Goal: Complete application form

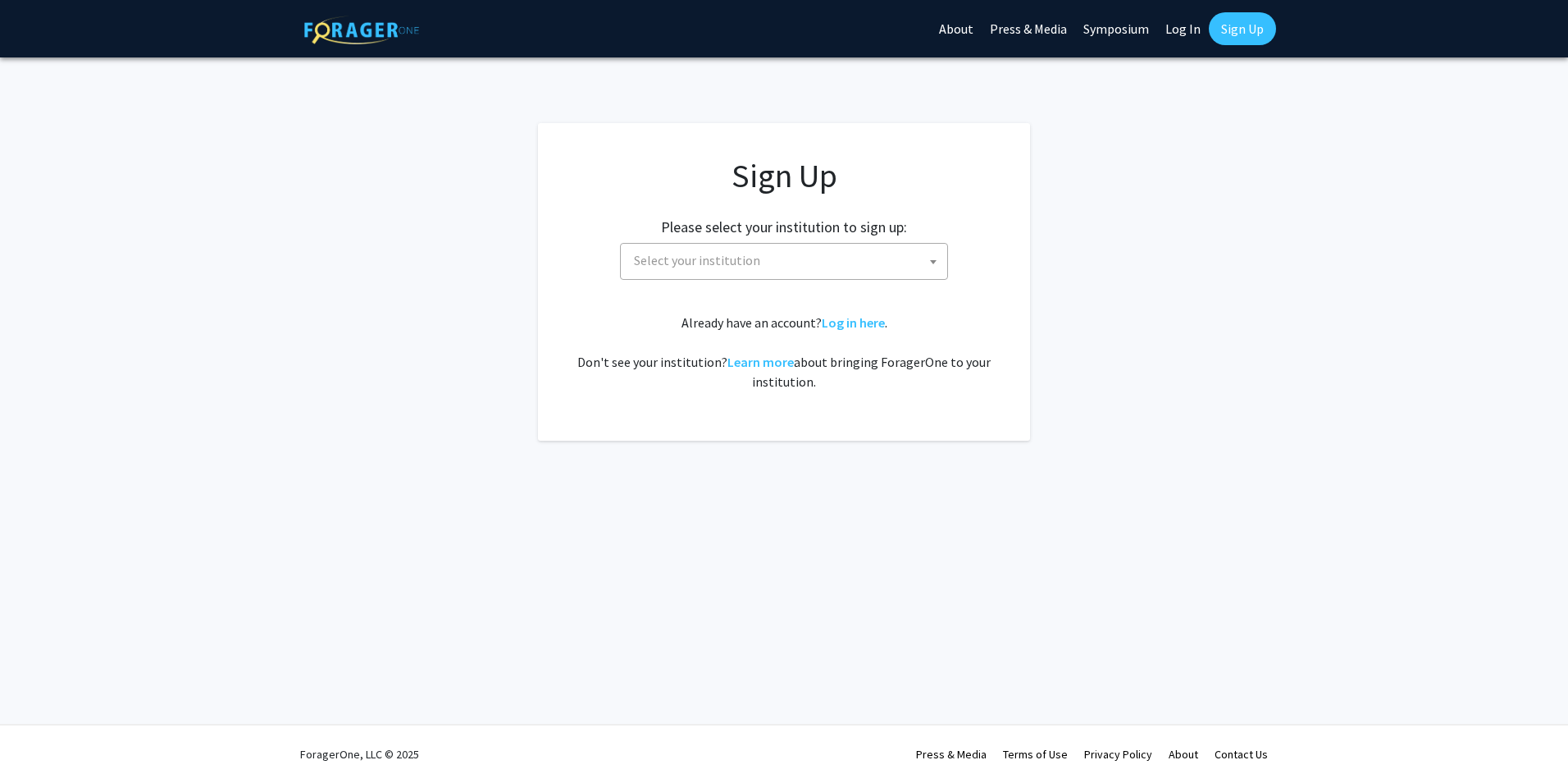
click at [824, 271] on span "Select your institution" at bounding box center [787, 260] width 320 height 34
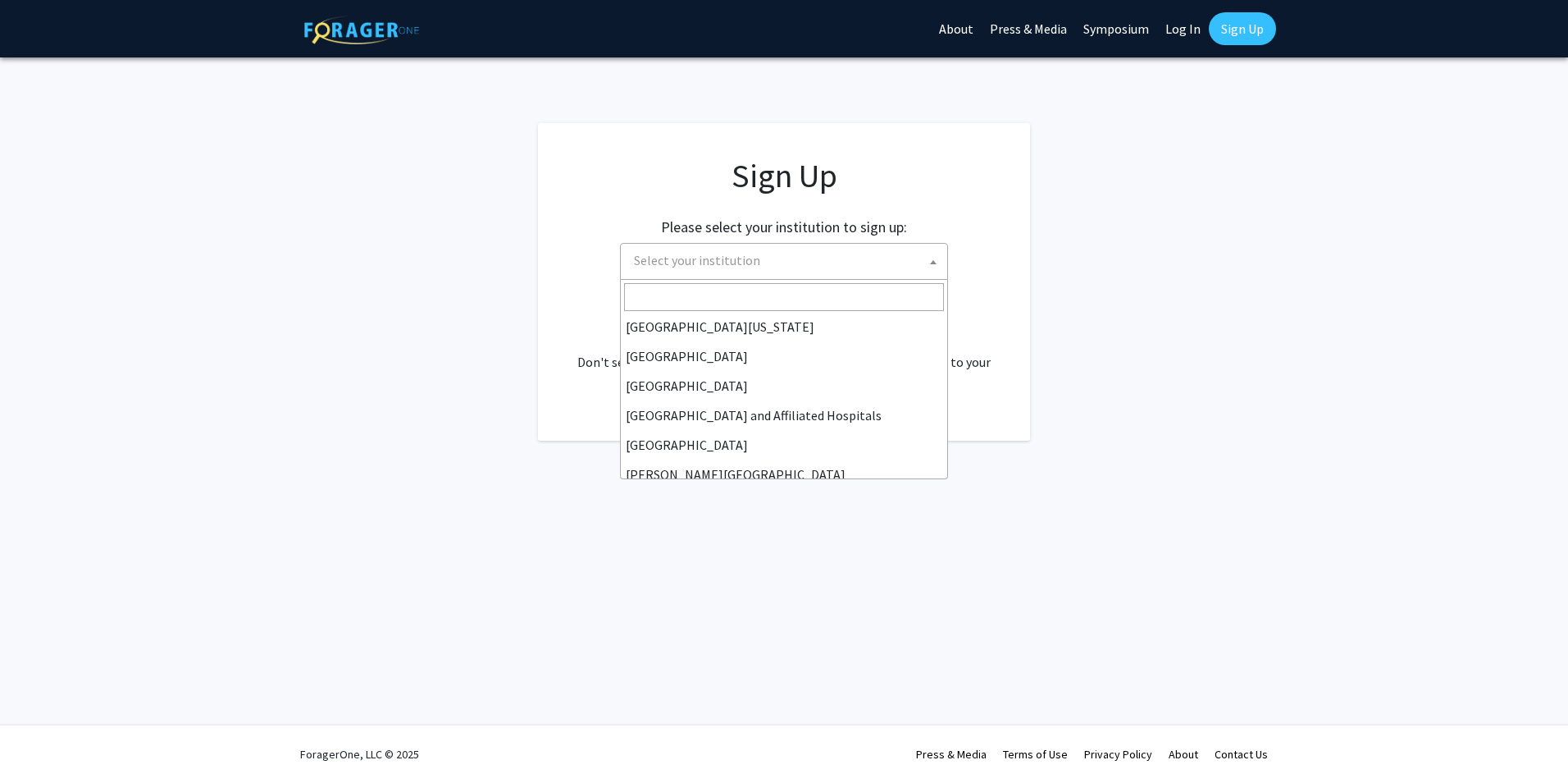
scroll to position [246, 0]
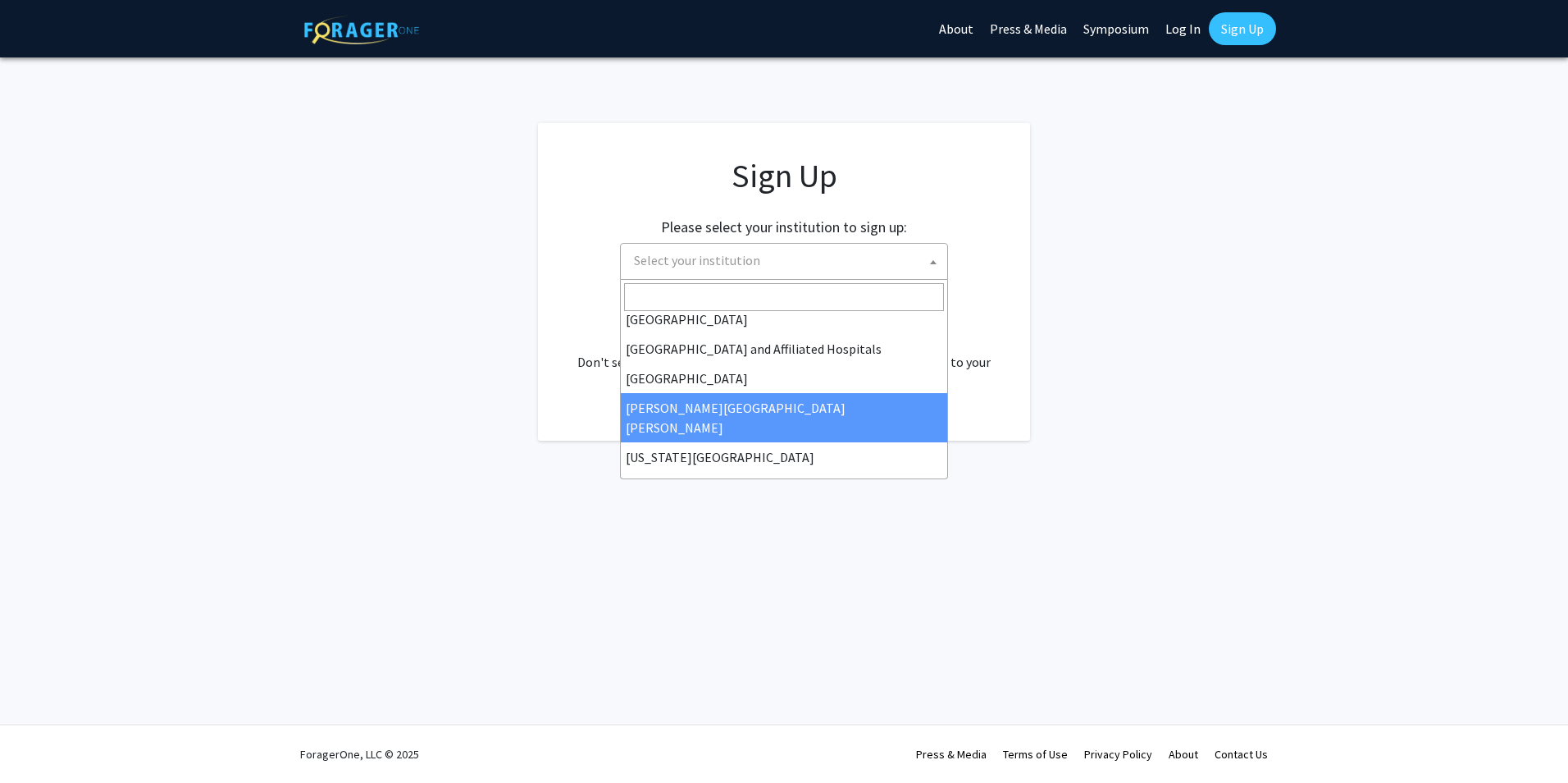
select select "1"
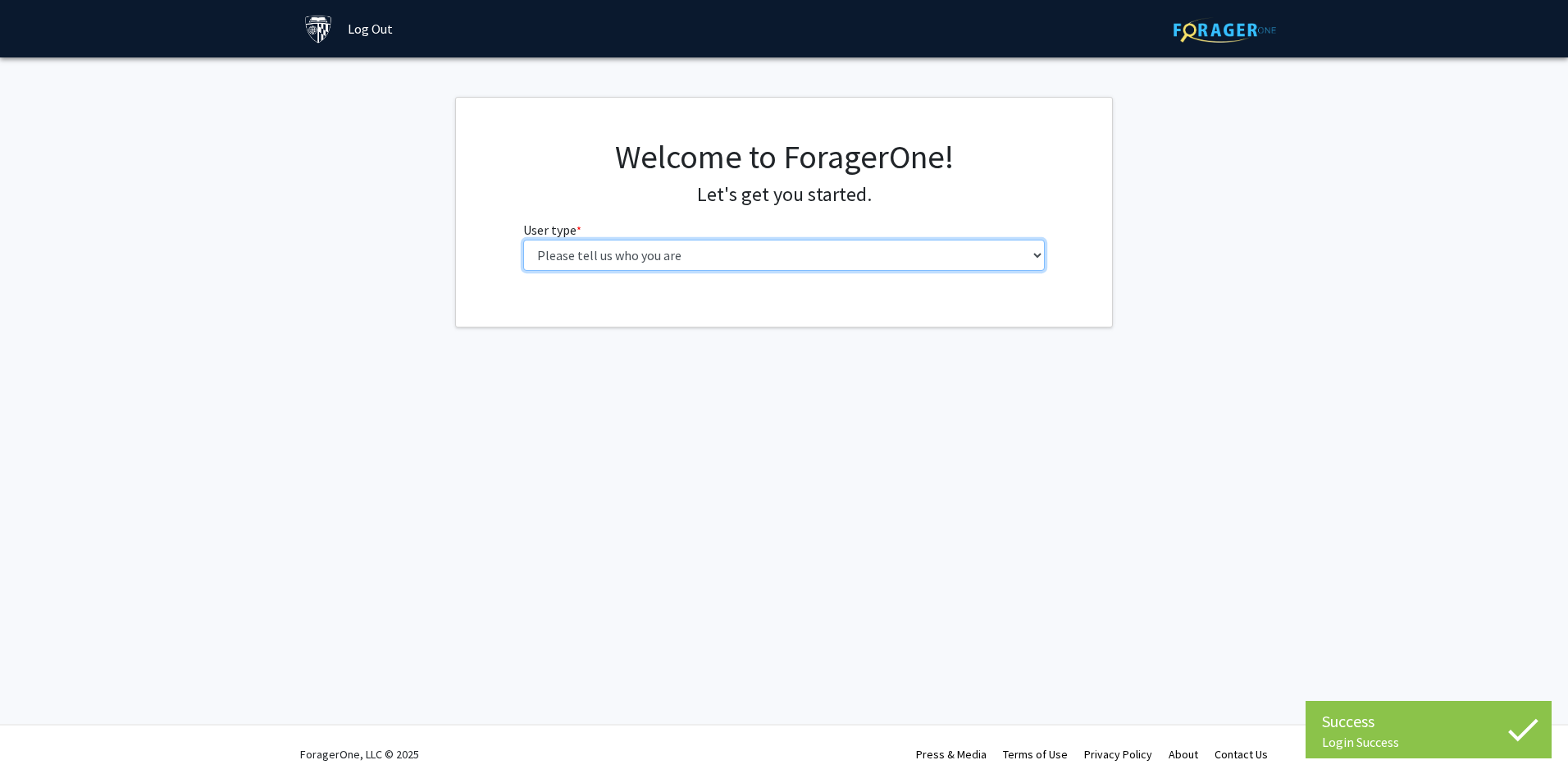
click at [748, 260] on select "Please tell us who you are Undergraduate Student Master's Student Doctoral Cand…" at bounding box center [784, 255] width 522 height 31
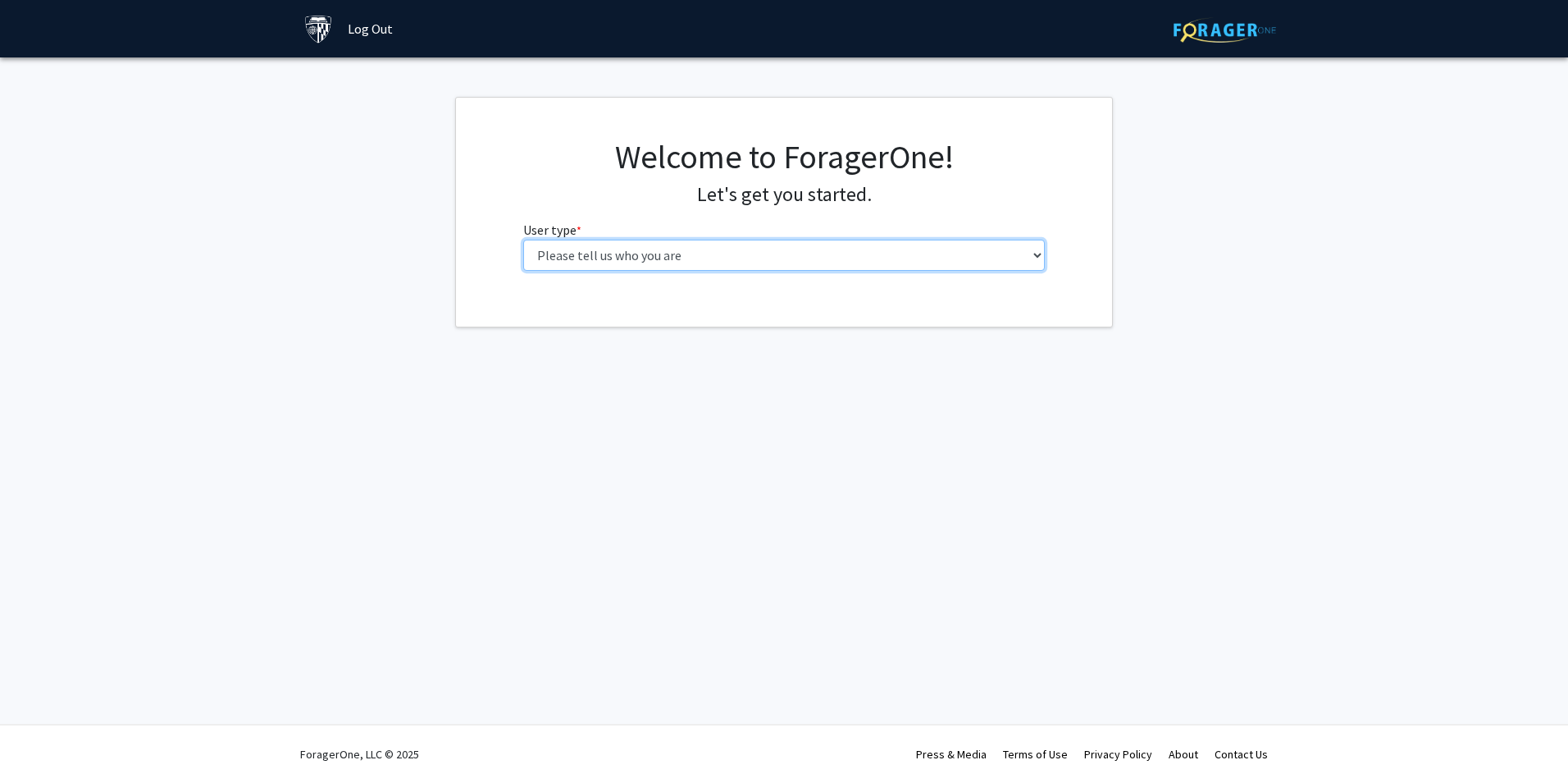
select select "2: masters"
click at [523, 240] on select "Please tell us who you are Undergraduate Student Master's Student Doctoral Cand…" at bounding box center [784, 255] width 522 height 31
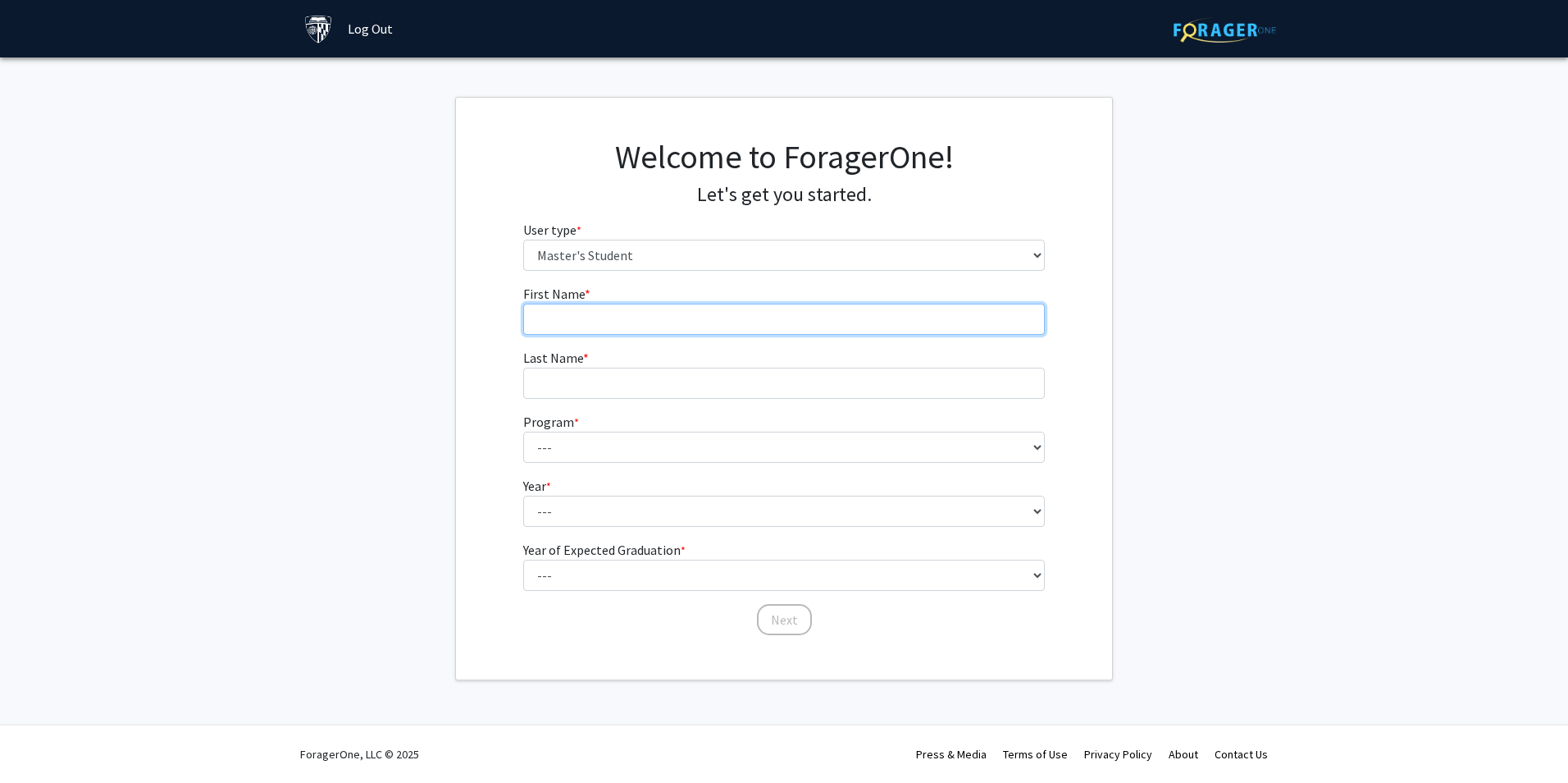
click at [699, 327] on input "First Name * required" at bounding box center [784, 319] width 522 height 31
type input "[PERSON_NAME]"
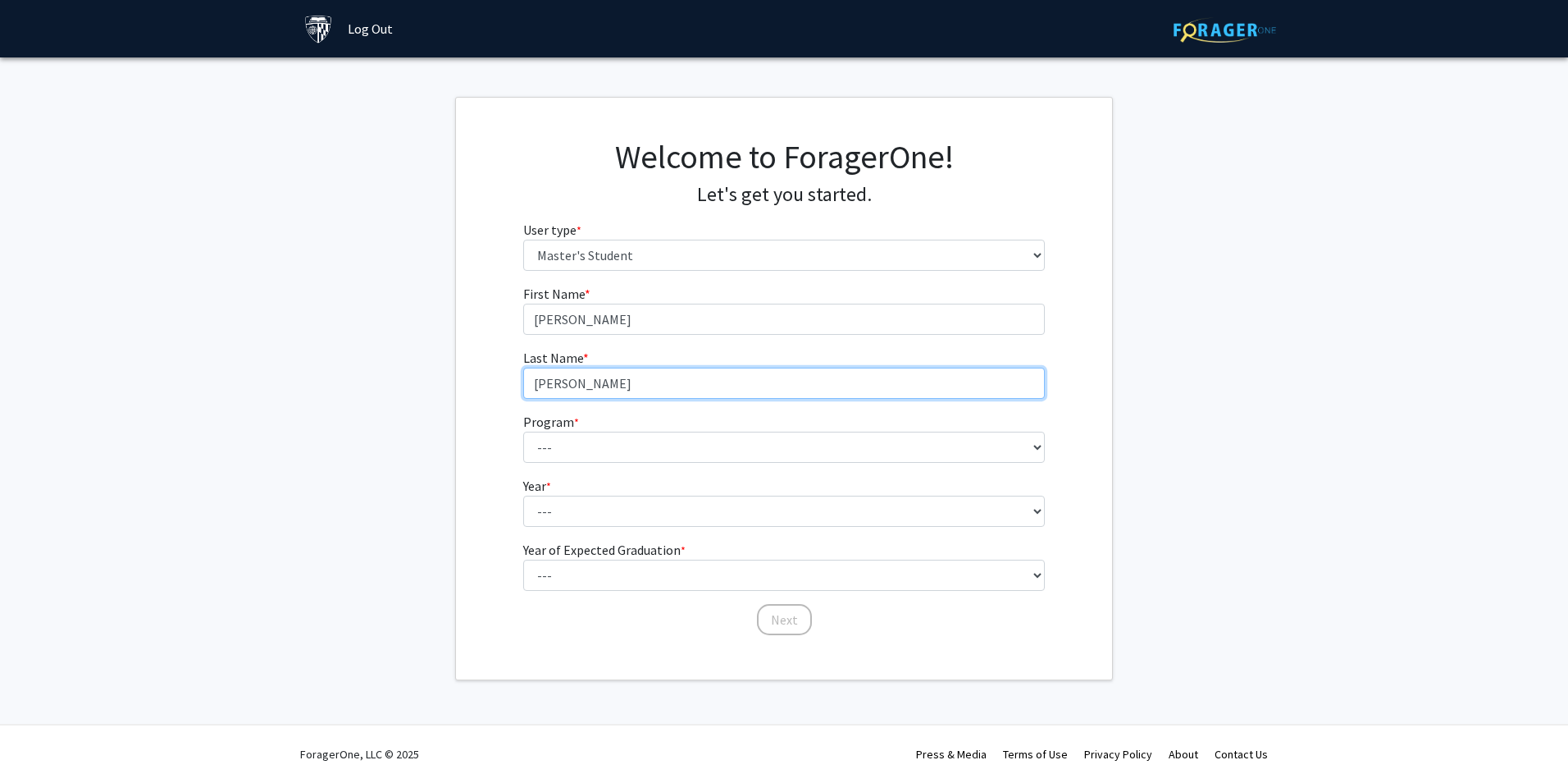
type input "[PERSON_NAME]"
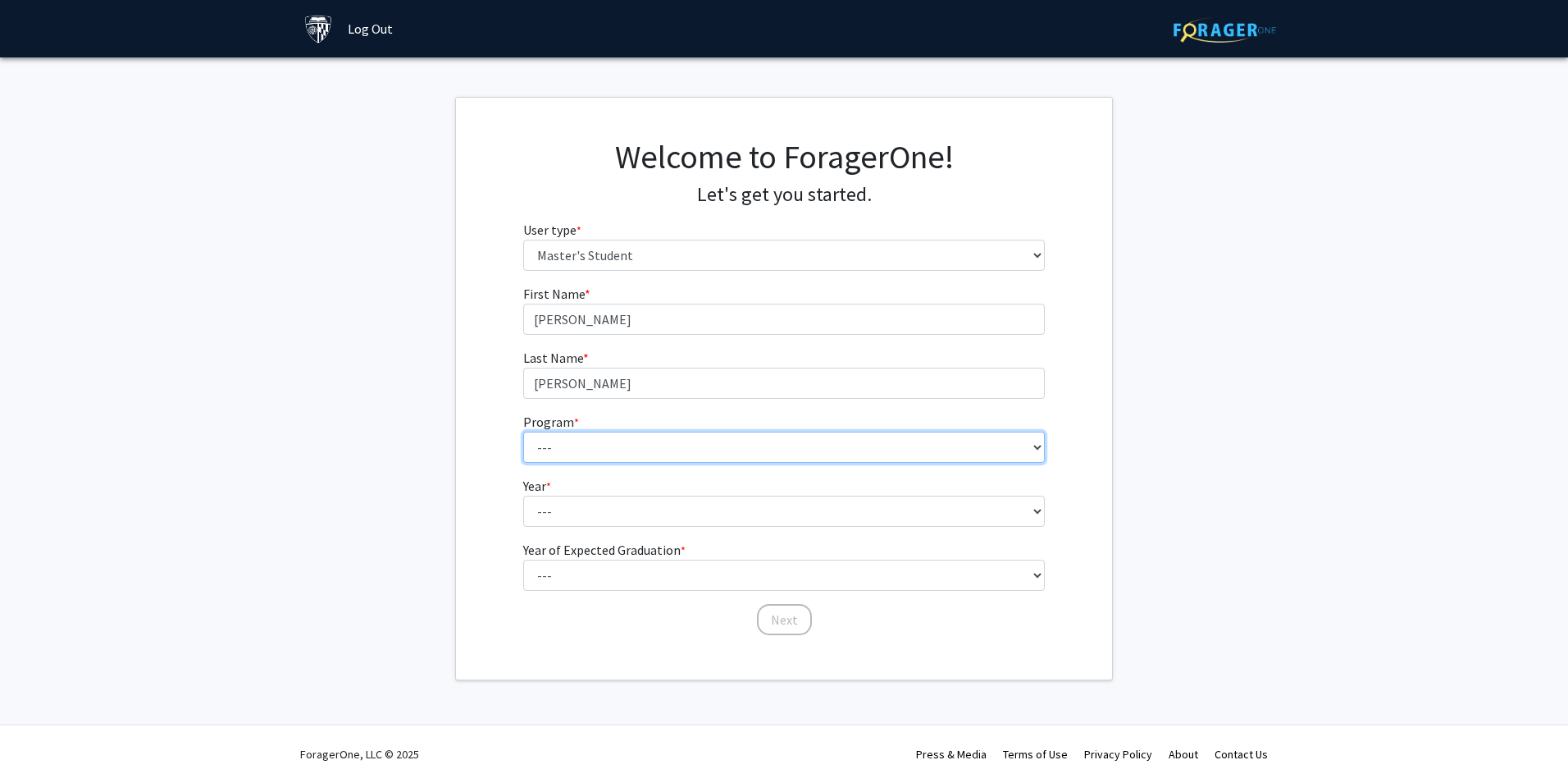
click at [995, 437] on select "--- Anatomy Education Applied and Computational Mathematics Applied Biomedical …" at bounding box center [784, 447] width 522 height 31
select select "112: 111"
click at [523, 431] on select "--- Anatomy Education Applied and Computational Mathematics Applied Biomedical …" at bounding box center [784, 447] width 522 height 31
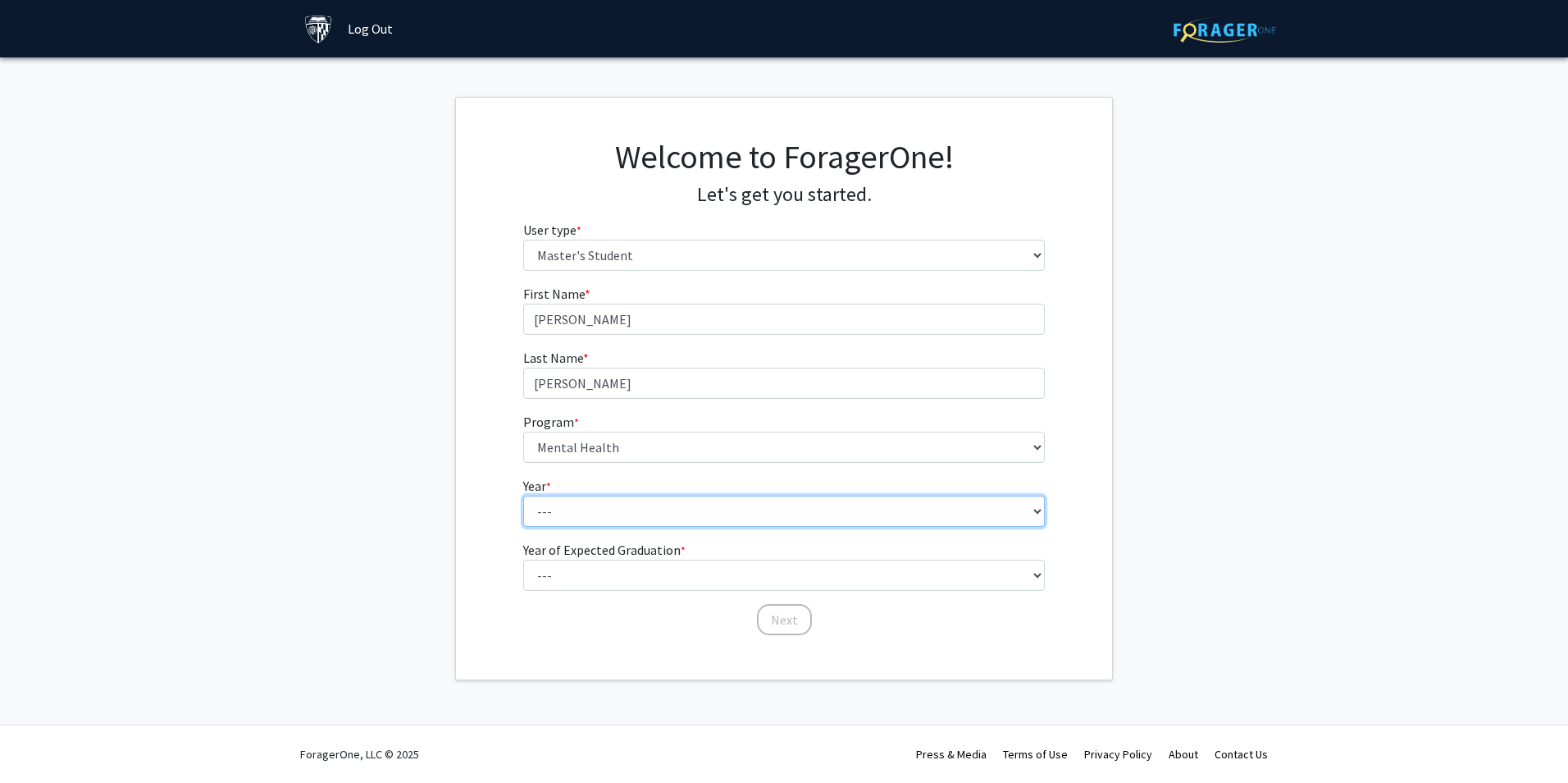
click at [859, 519] on select "--- First Year Second Year" at bounding box center [784, 511] width 522 height 31
select select "1: first_year"
click at [523, 496] on select "--- First Year Second Year" at bounding box center [784, 511] width 522 height 31
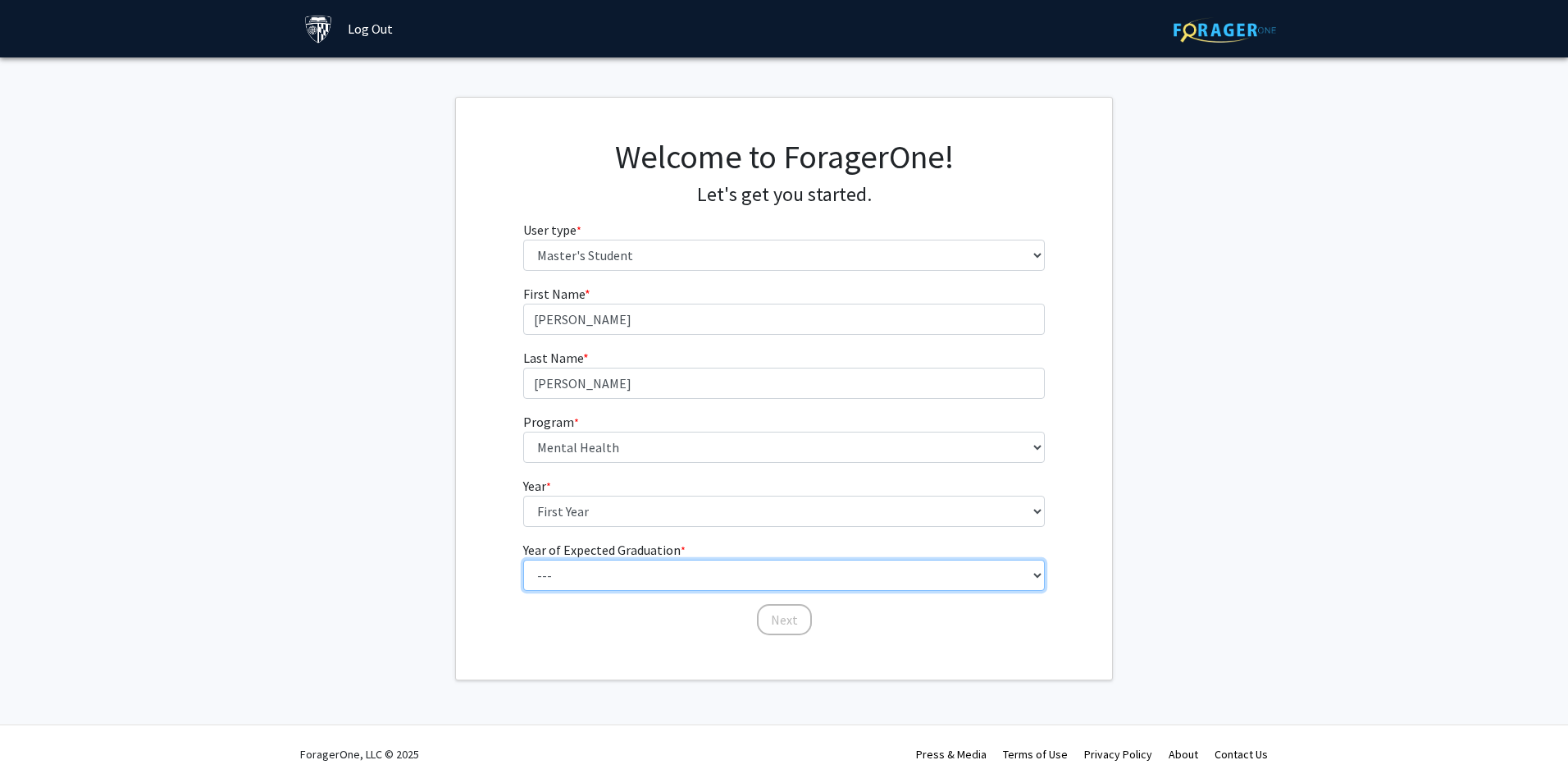
click at [841, 576] on select "--- 2025 2026 2027 2028 2029 2030 2031 2032 2033 2034" at bounding box center [784, 575] width 522 height 31
select select "4: 2028"
click at [523, 560] on select "--- 2025 2026 2027 2028 2029 2030 2031 2032 2033 2034" at bounding box center [784, 575] width 522 height 31
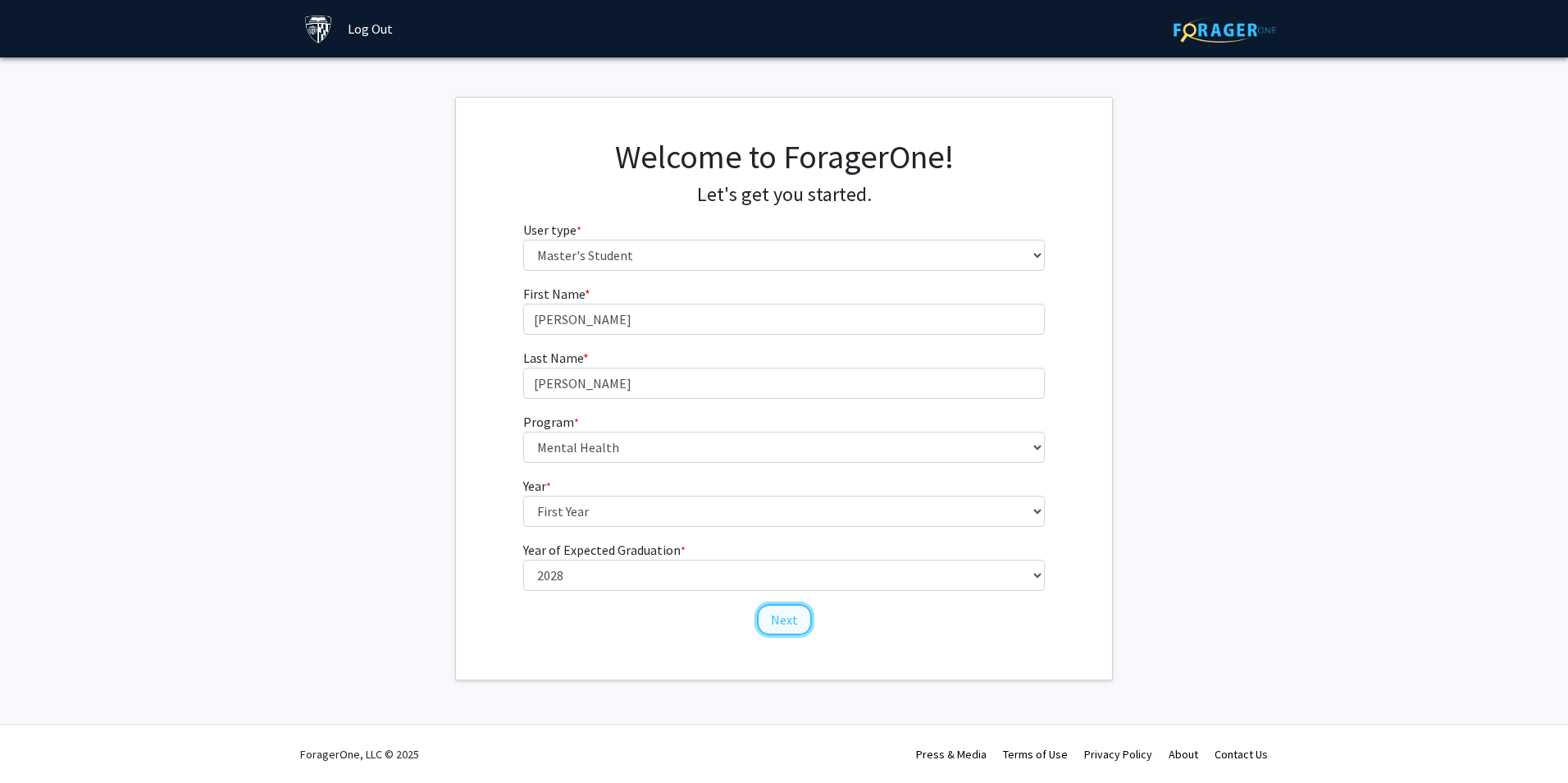
click at [780, 622] on button "Next" at bounding box center [784, 620] width 55 height 31
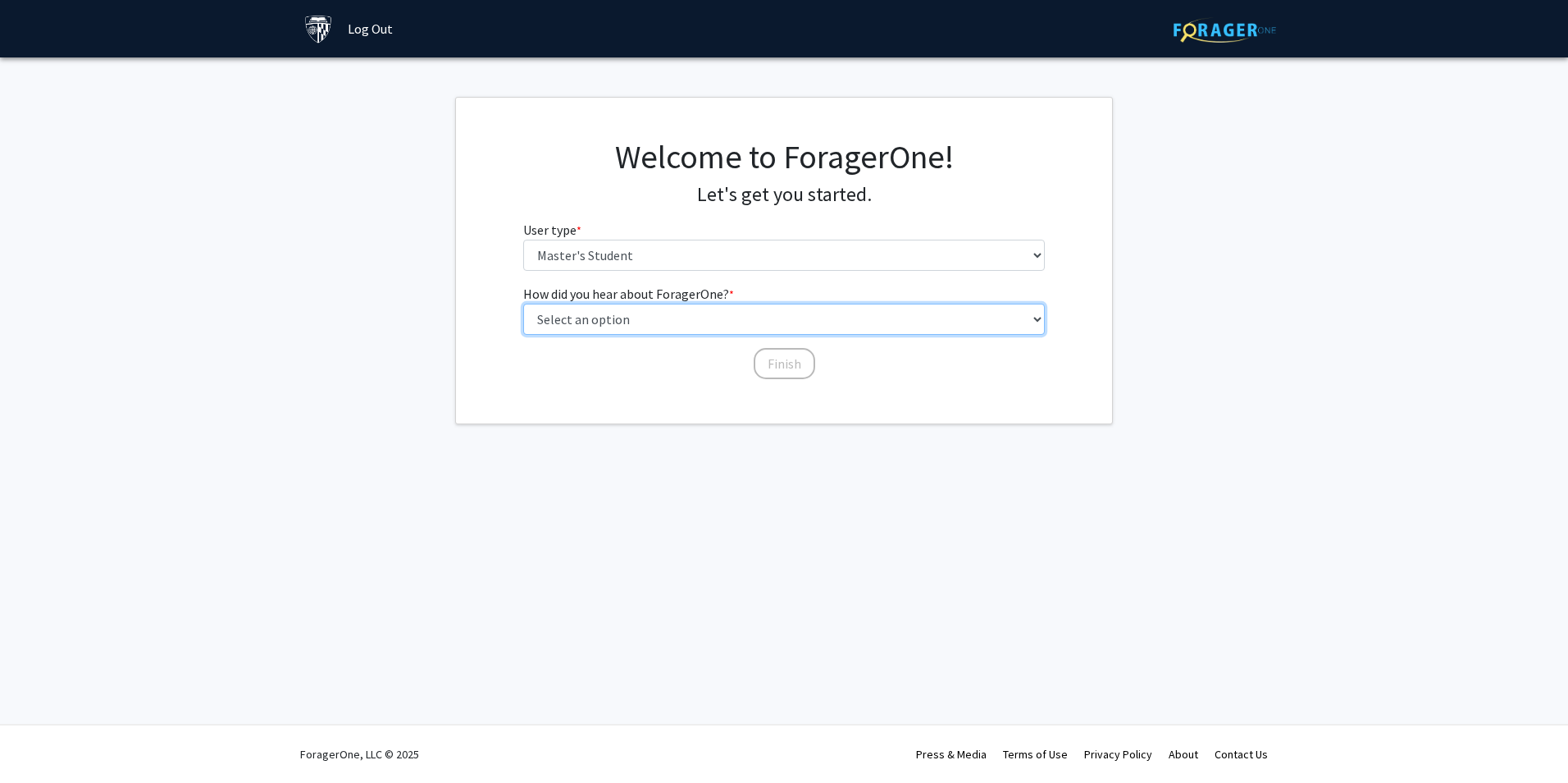
click at [667, 312] on select "Select an option Peer/student recommendation Faculty/staff recommendation Unive…" at bounding box center [784, 319] width 522 height 31
select select "3: university_website"
click at [523, 303] on select "Select an option Peer/student recommendation Faculty/staff recommendation Unive…" at bounding box center [784, 319] width 522 height 31
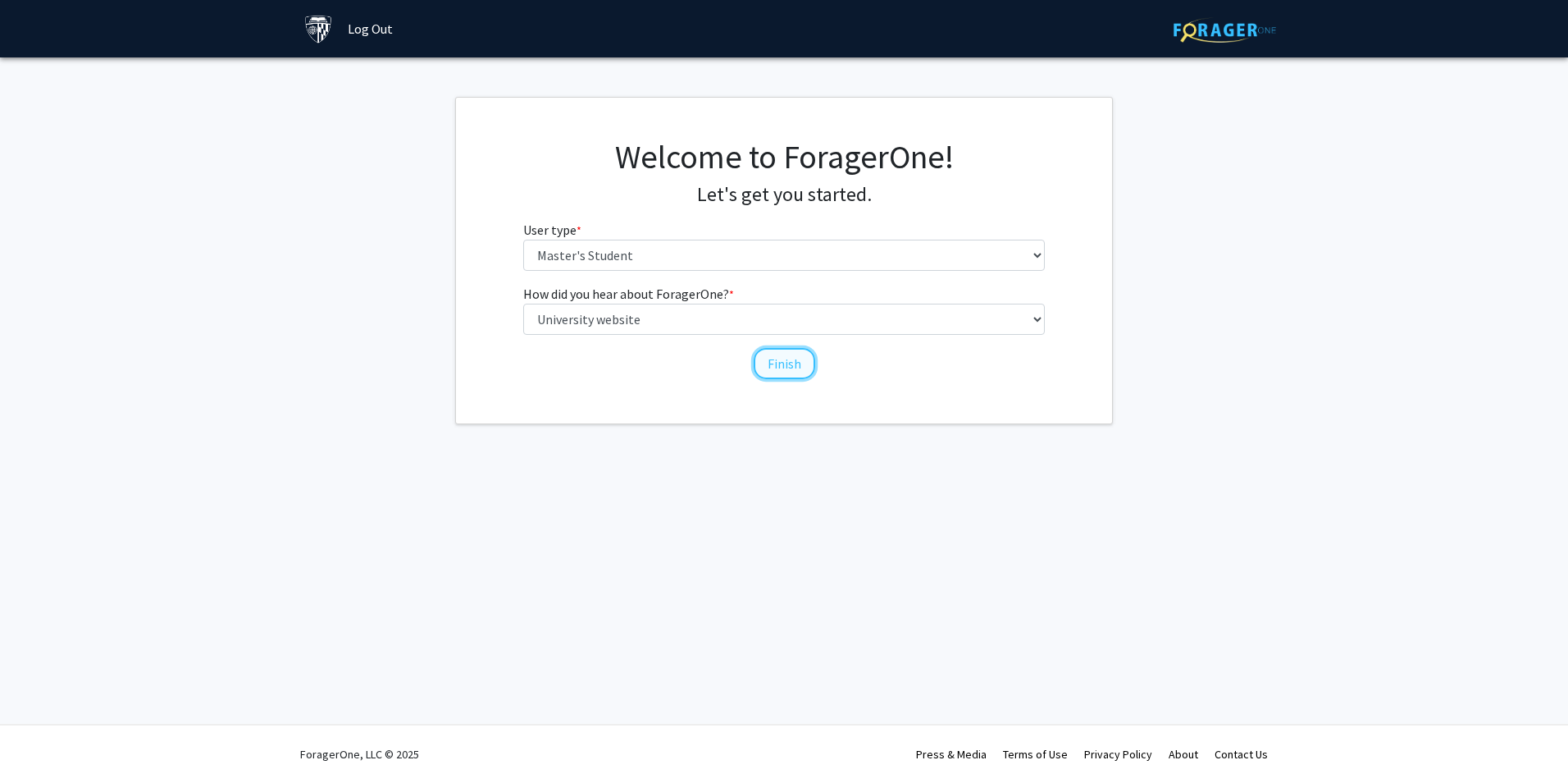
click at [774, 361] on button "Finish" at bounding box center [784, 364] width 62 height 31
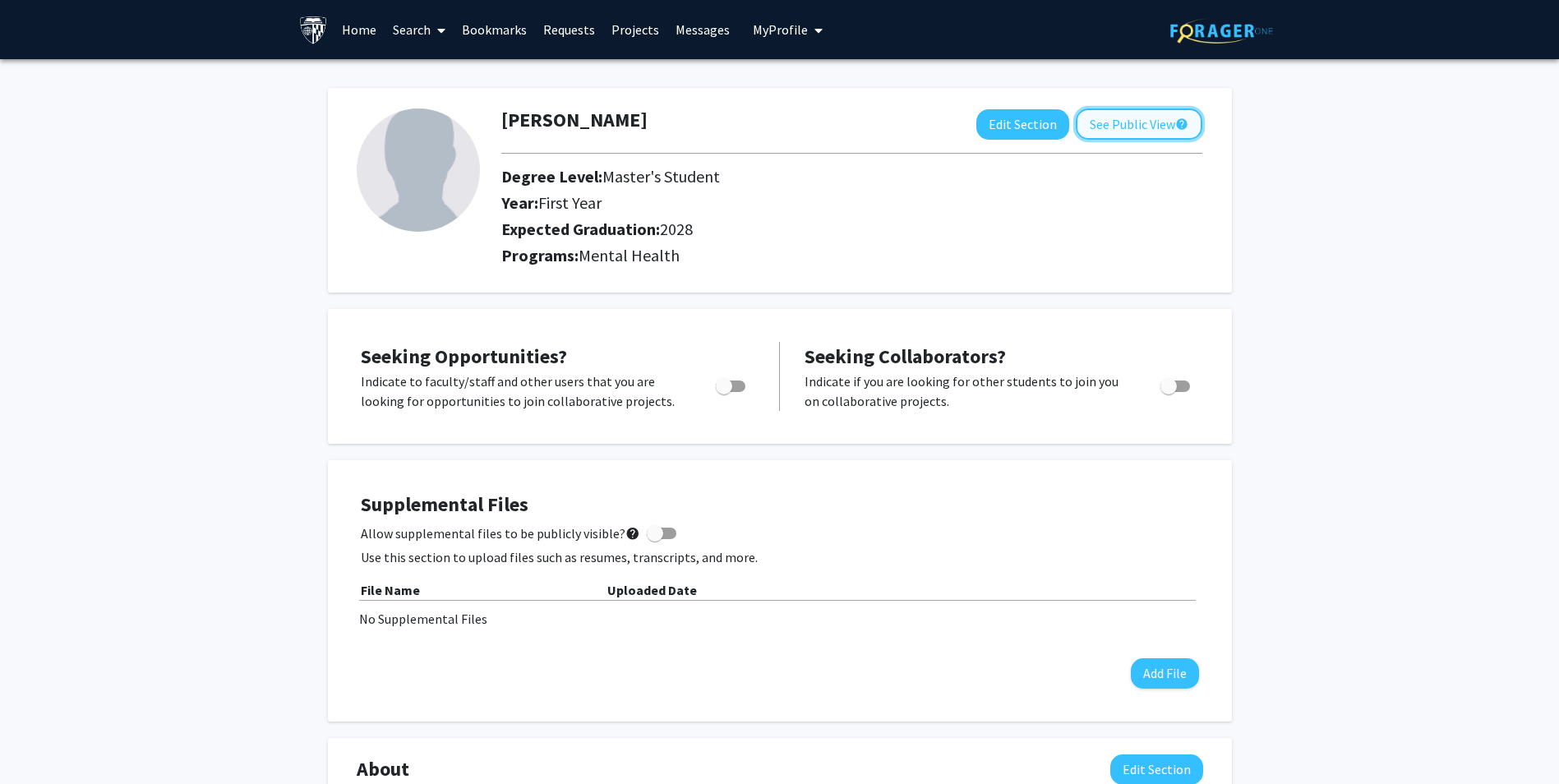
click at [1093, 125] on button "See Public View help" at bounding box center [1139, 124] width 127 height 31
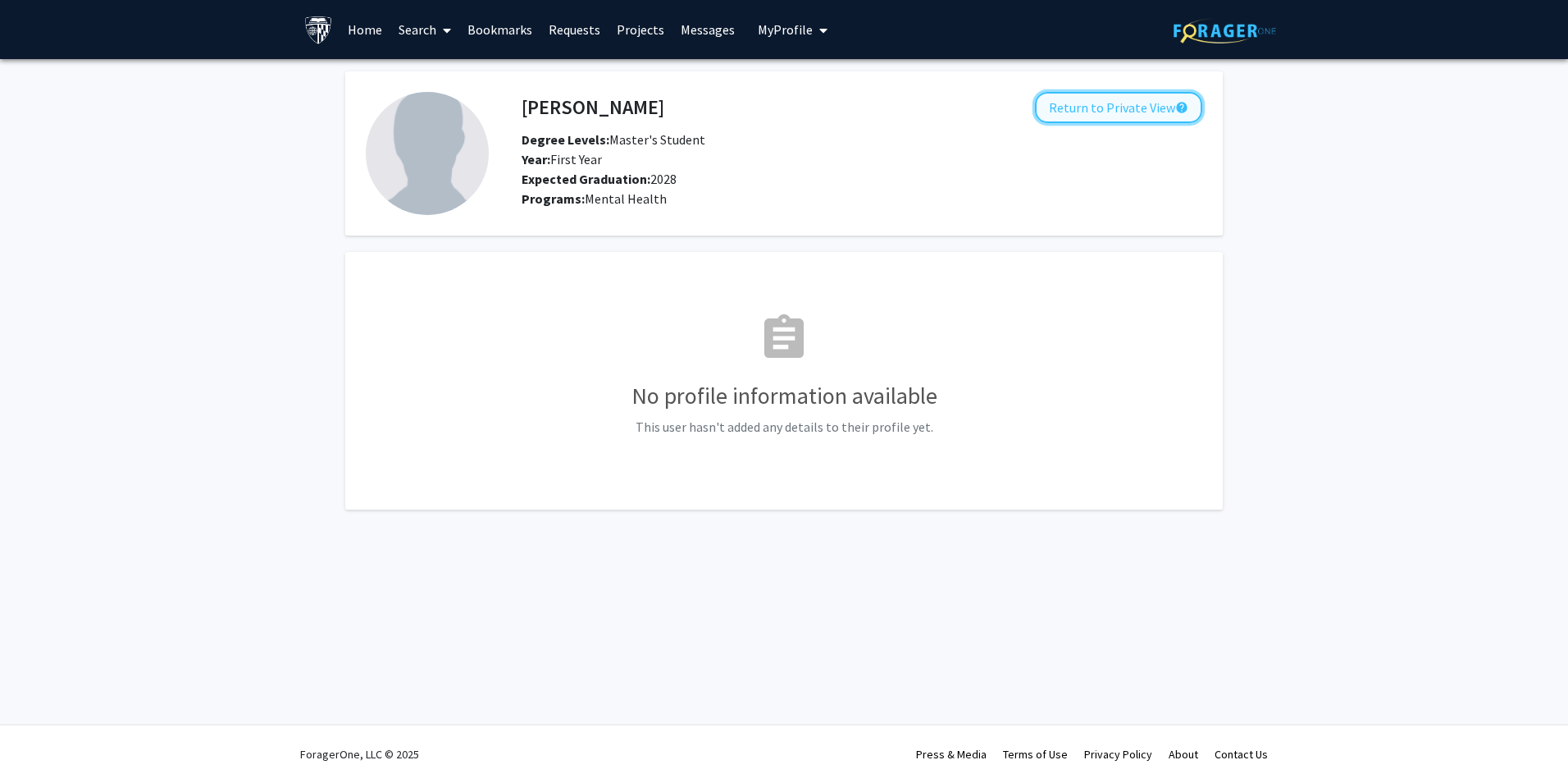
click at [1075, 119] on button "Return to Private View help" at bounding box center [1119, 107] width 168 height 31
